Goal: Find specific page/section: Find specific page/section

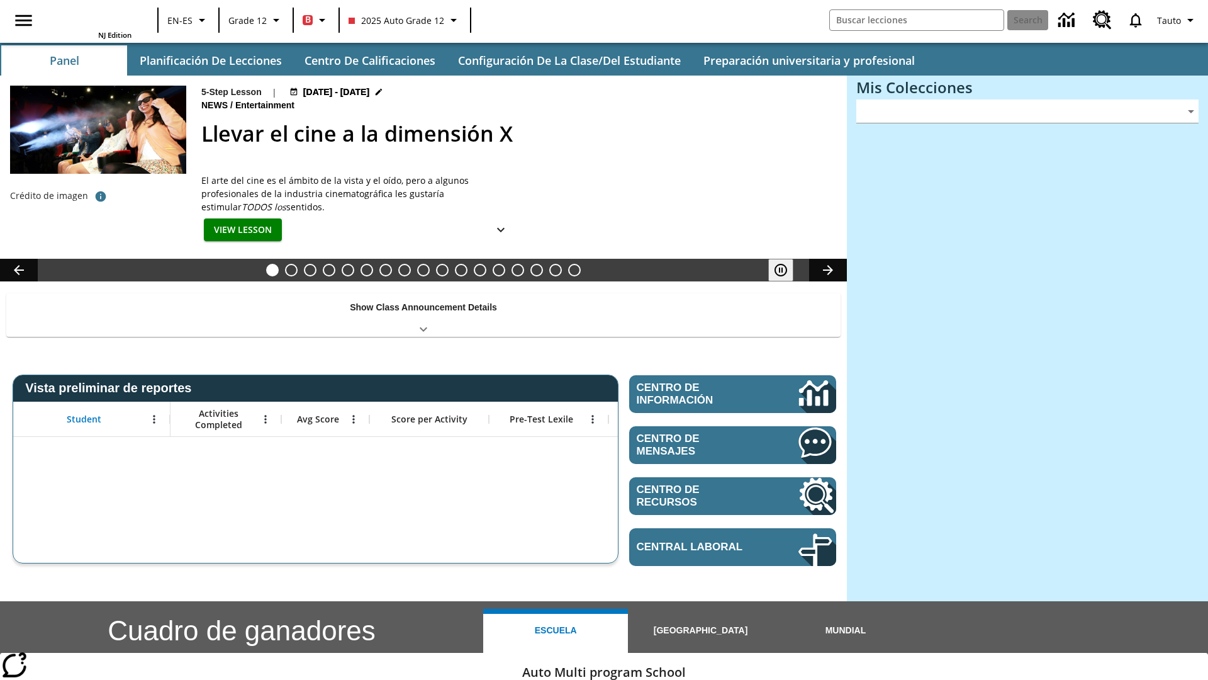
type input "-1"
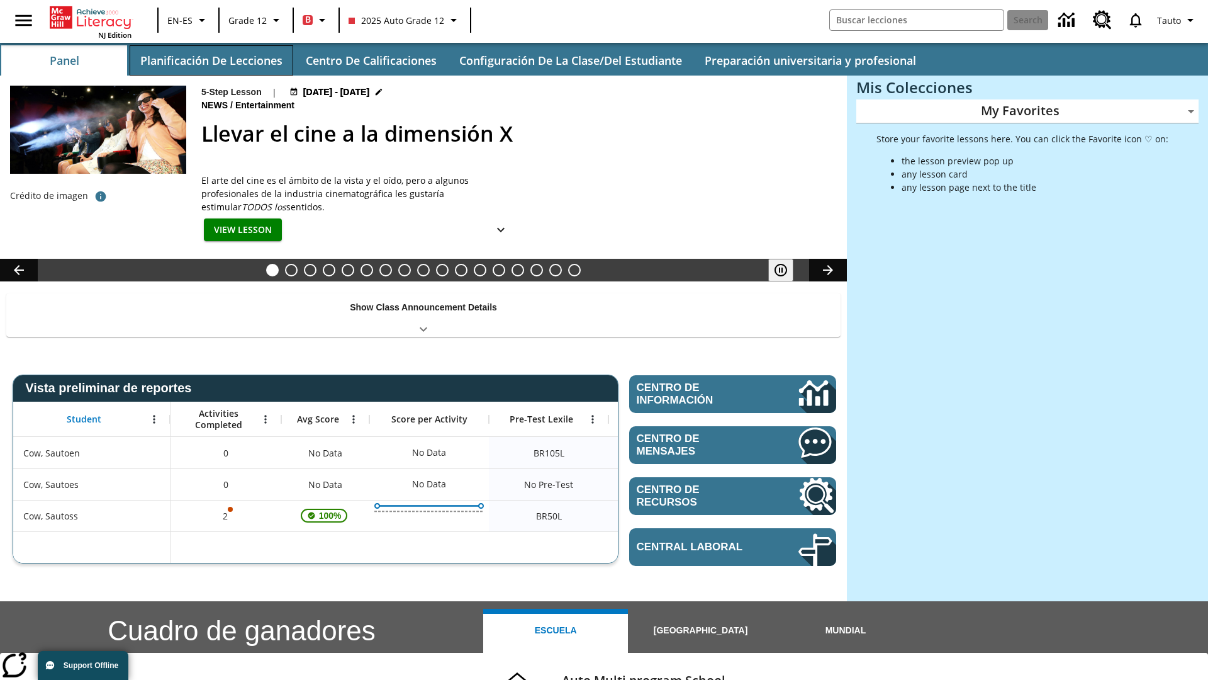
click at [211, 60] on button "Planificación de lecciones" at bounding box center [212, 60] width 164 height 30
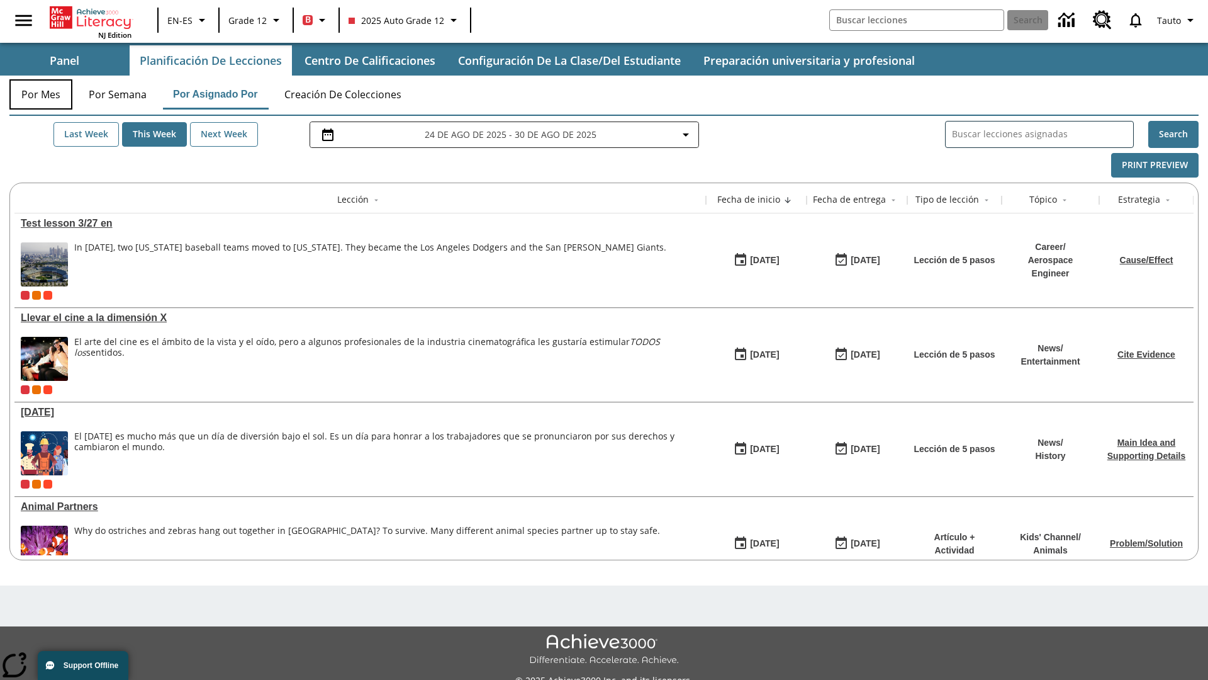
click at [41, 94] on button "Por mes" at bounding box center [40, 94] width 63 height 30
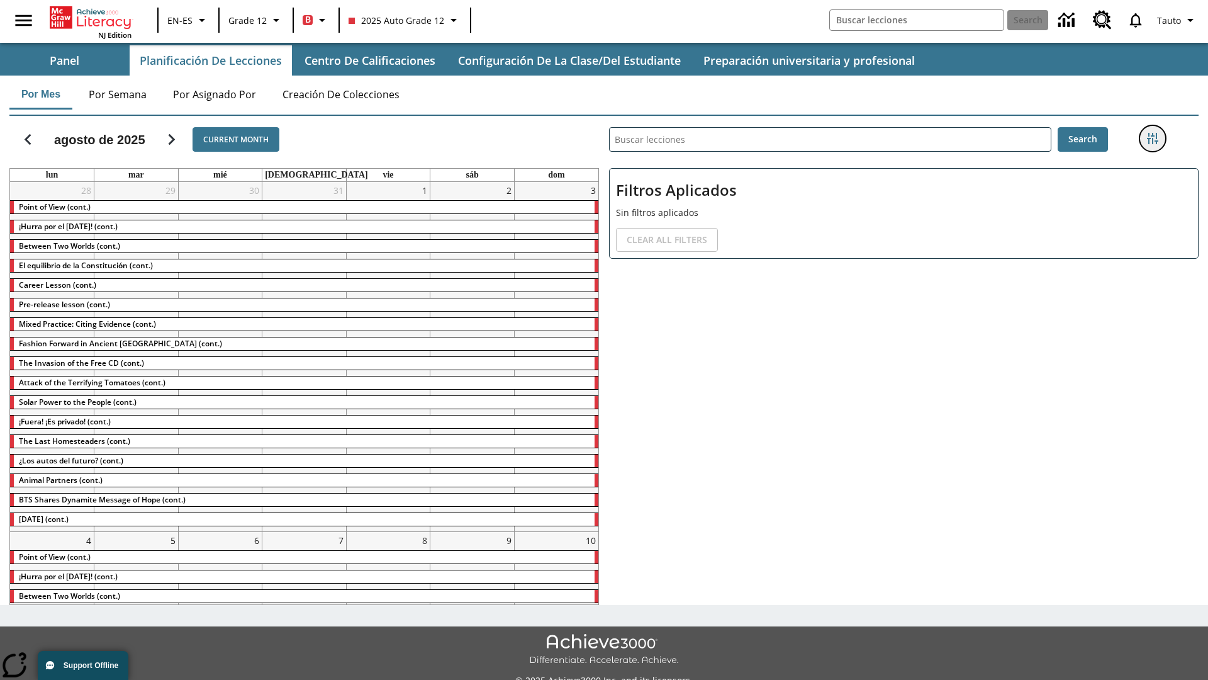
click at [1152, 138] on icon "Menú lateral de filtros" at bounding box center [1152, 138] width 11 height 11
